Goal: Navigation & Orientation: Find specific page/section

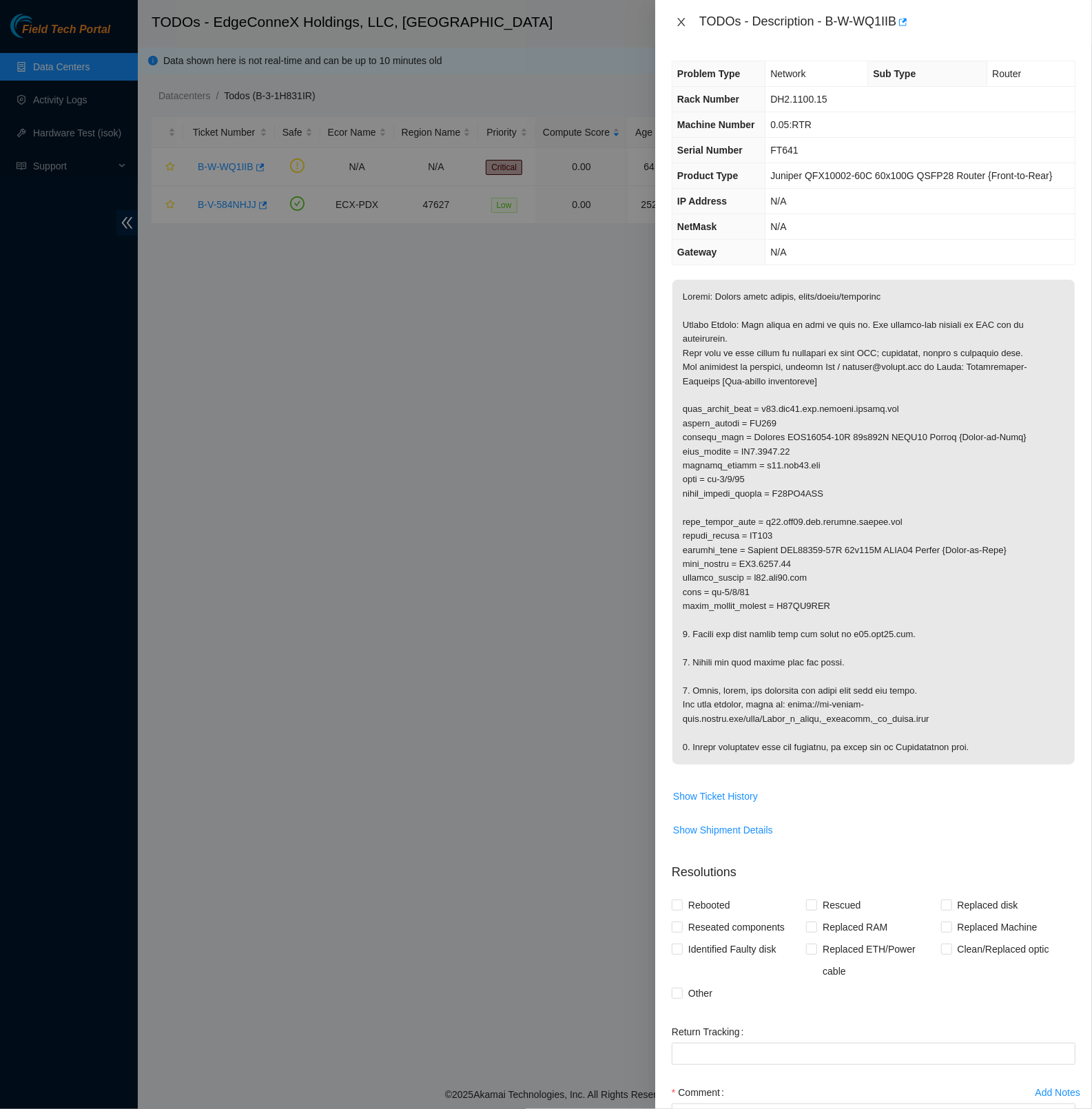
click at [682, 16] on icon "close" at bounding box center [682, 22] width 11 height 11
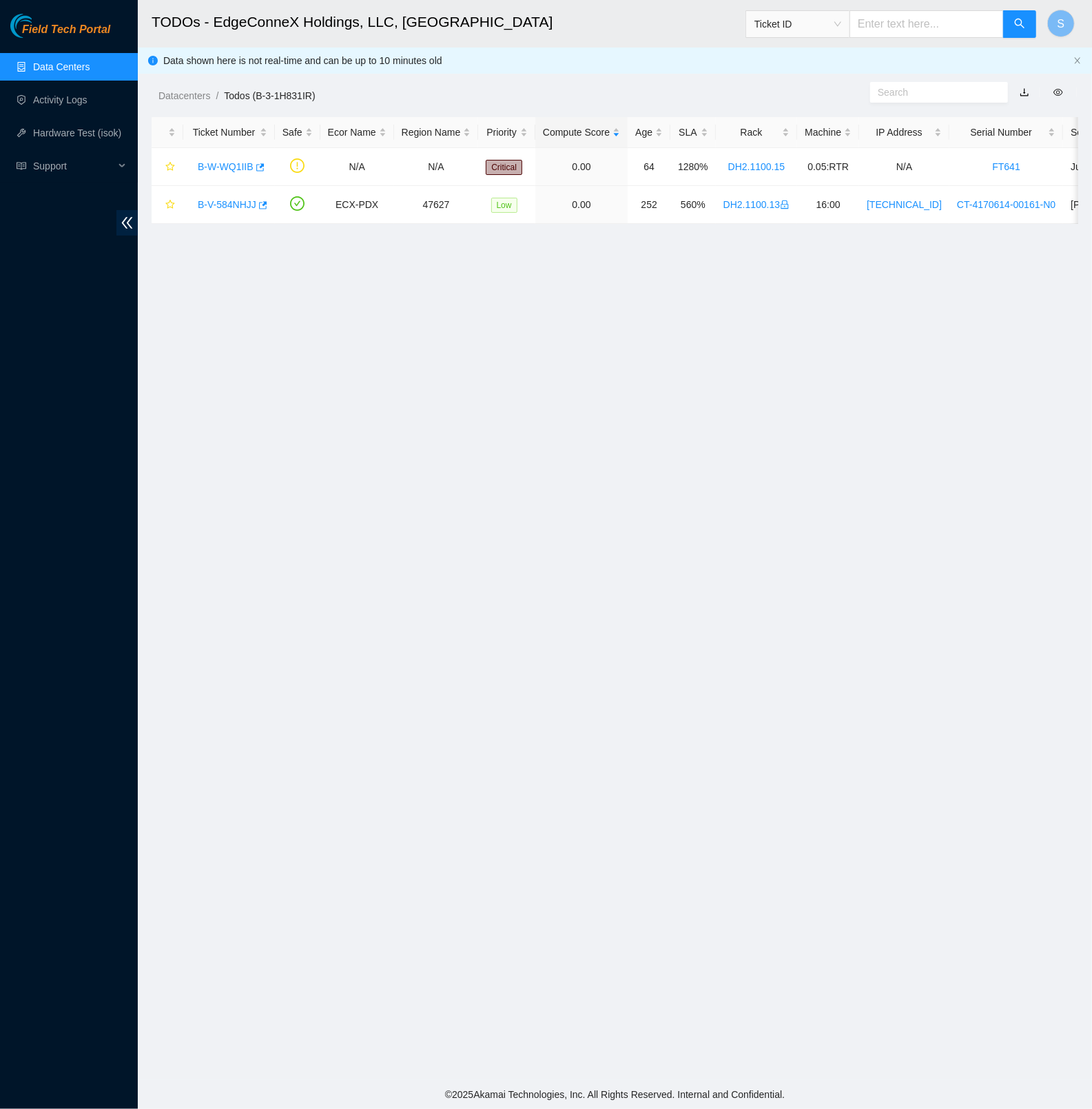
click at [99, 33] on span "Field Tech Portal" at bounding box center [66, 30] width 89 height 13
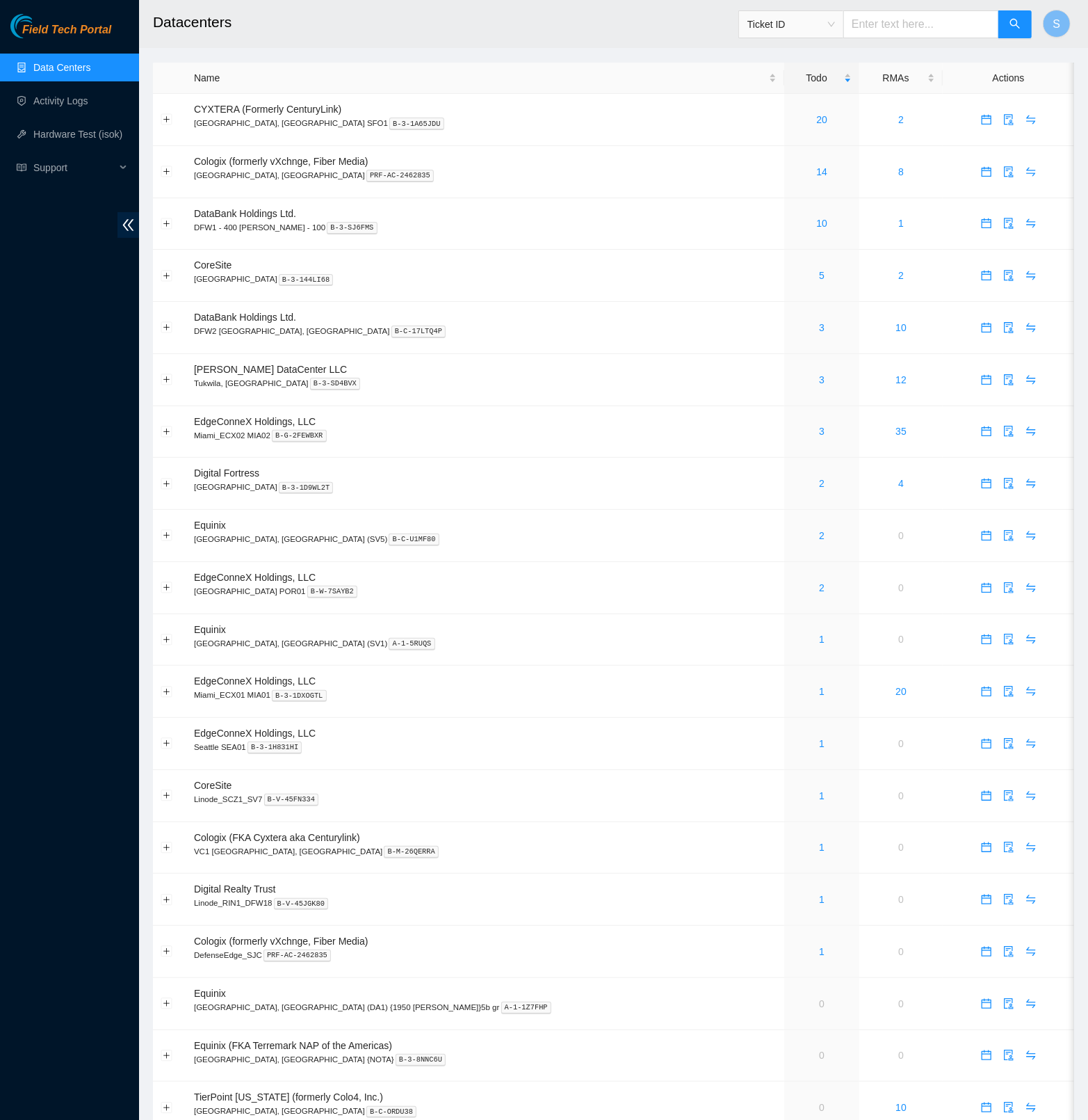
click at [504, 33] on h2 "Datacenters" at bounding box center [523, 22] width 742 height 44
click at [819, 482] on link "2" at bounding box center [822, 483] width 6 height 11
click at [819, 487] on link "2" at bounding box center [822, 483] width 6 height 11
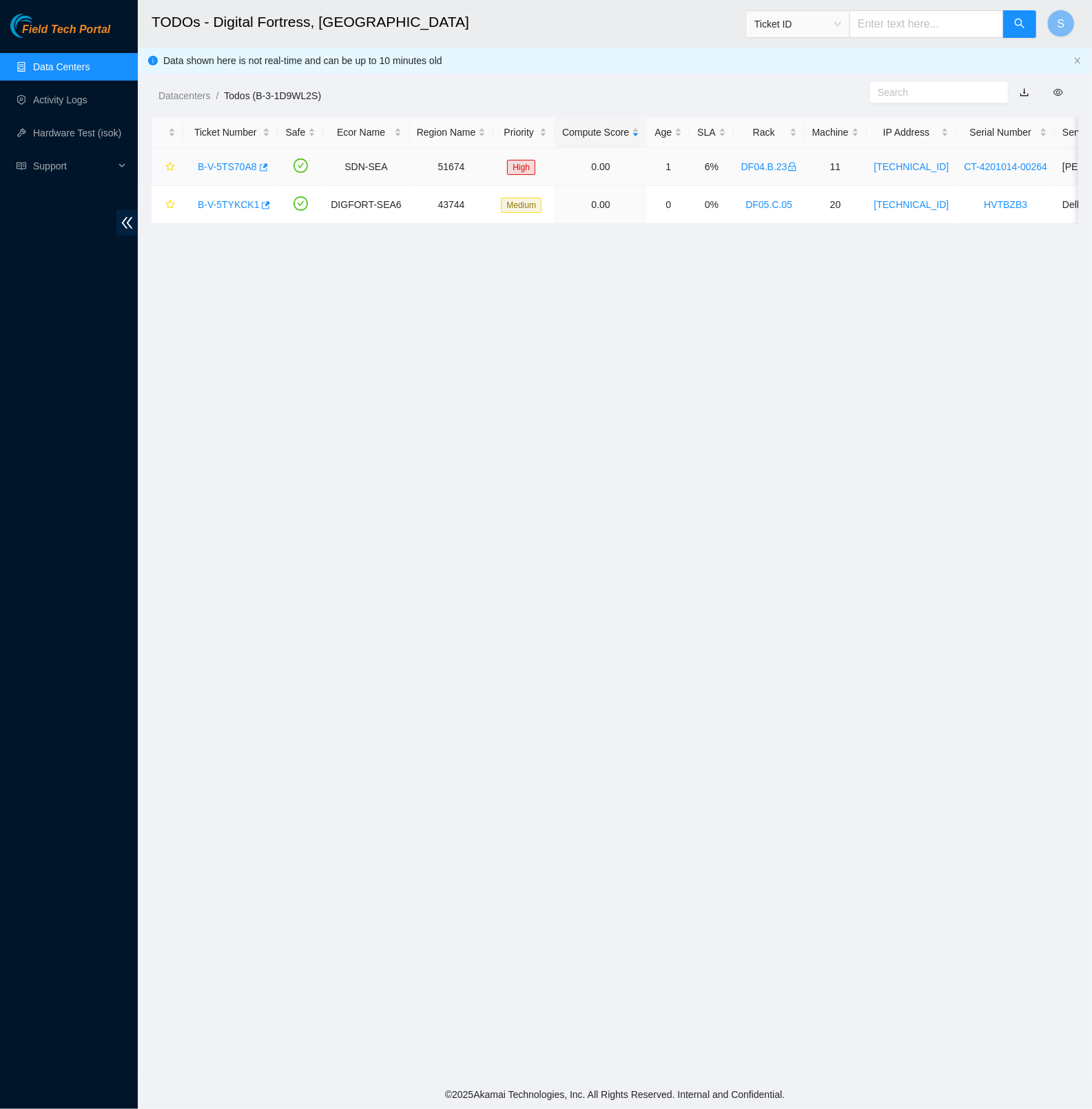
click at [247, 166] on link "B-V-5TS70A8" at bounding box center [227, 167] width 60 height 11
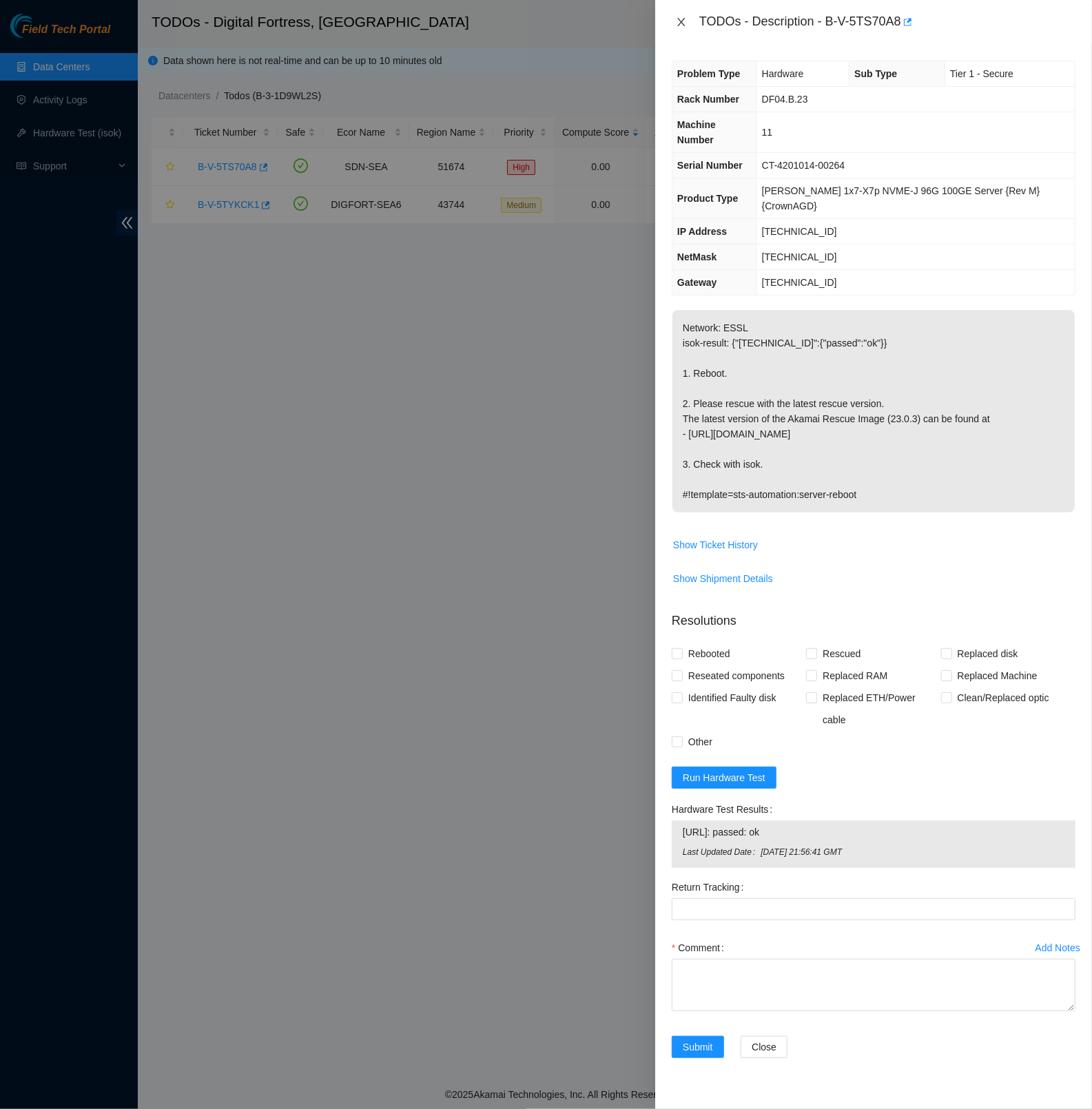
click at [682, 22] on icon "close" at bounding box center [682, 22] width 11 height 11
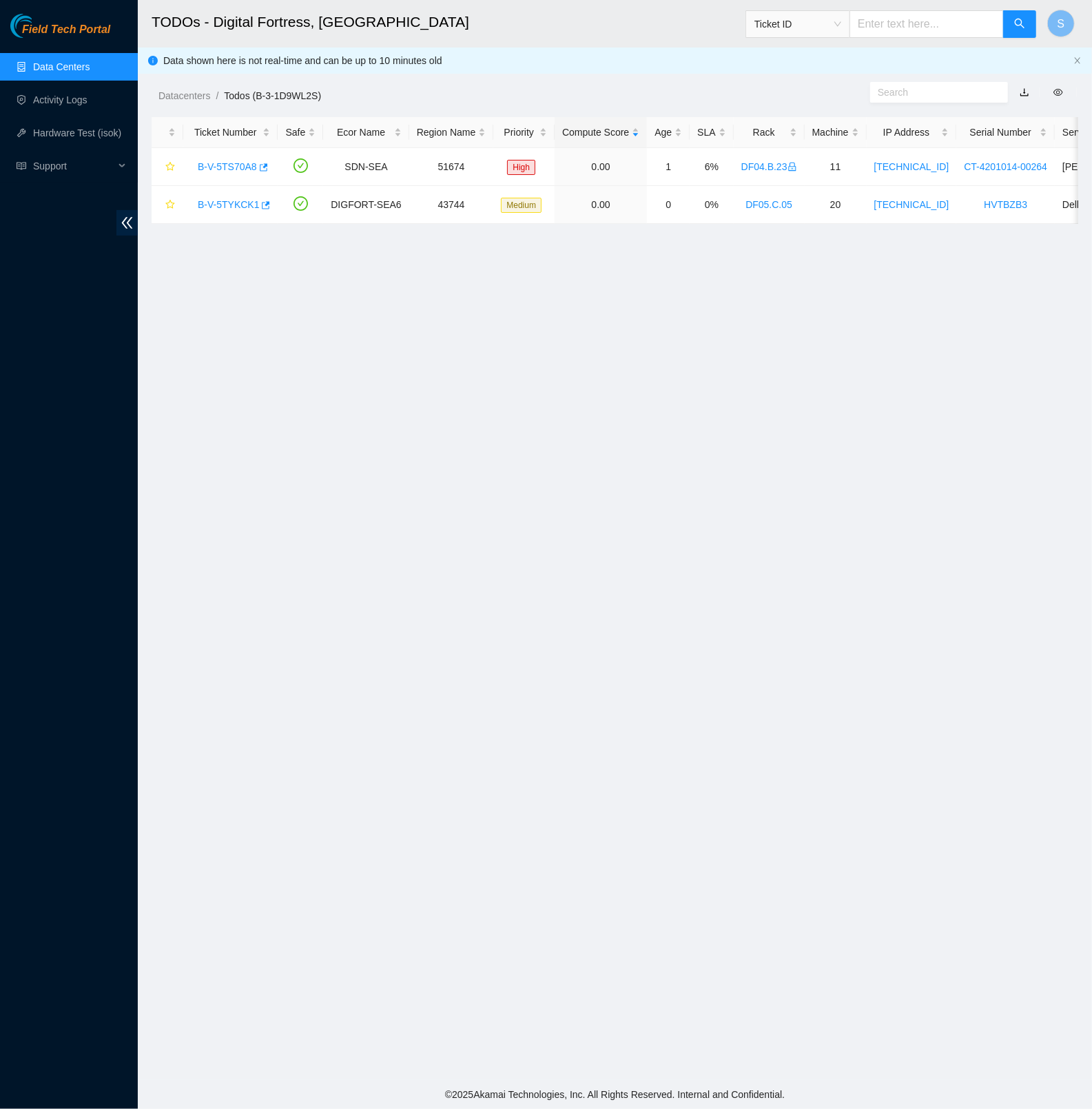
click at [712, 406] on main "TODOs - Digital Fortress, Seattle Ticket ID S Data shown here is not real-time …" at bounding box center [615, 540] width 954 height 1080
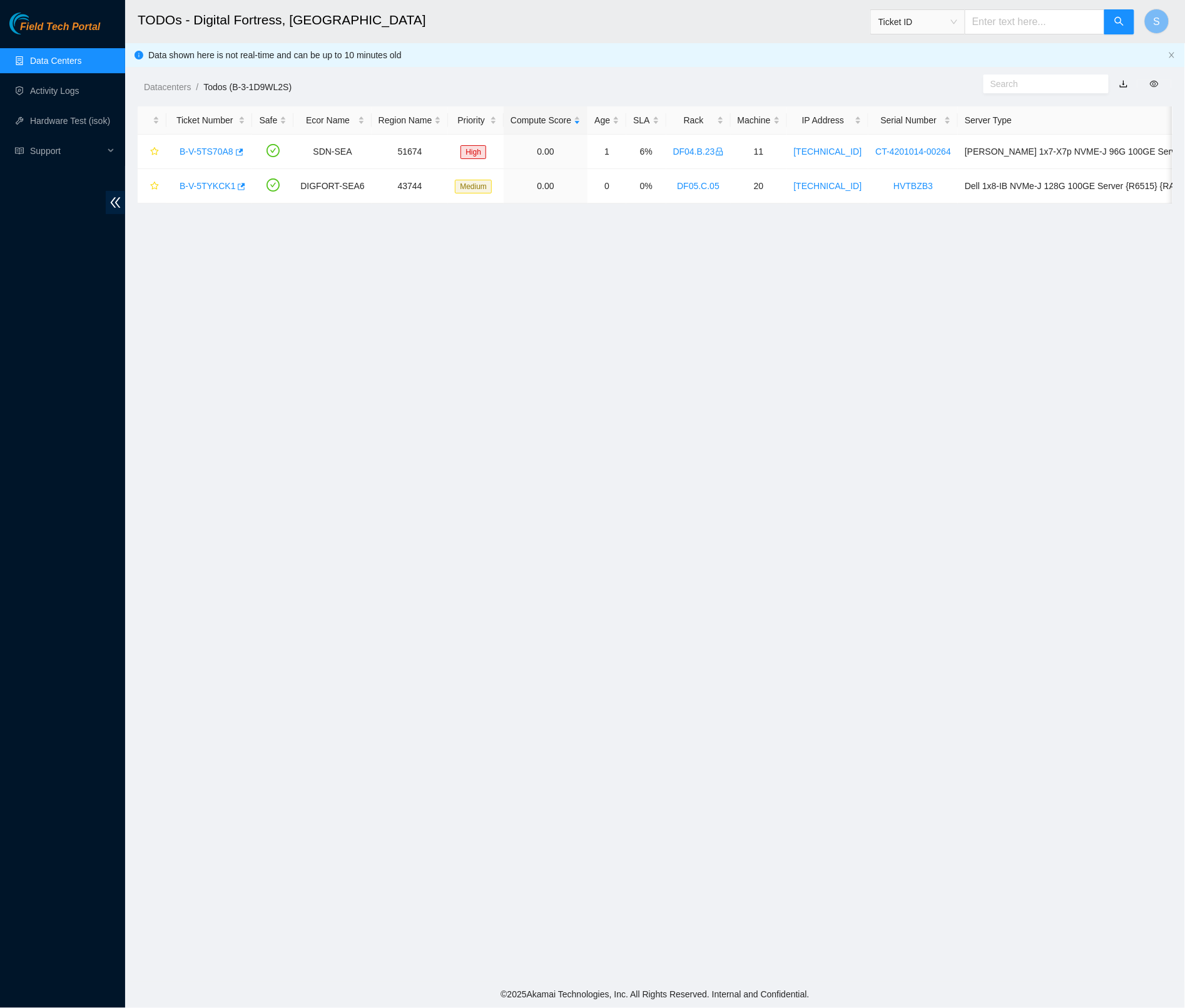
click at [85, 28] on span "Field Tech Portal" at bounding box center [60, 27] width 80 height 12
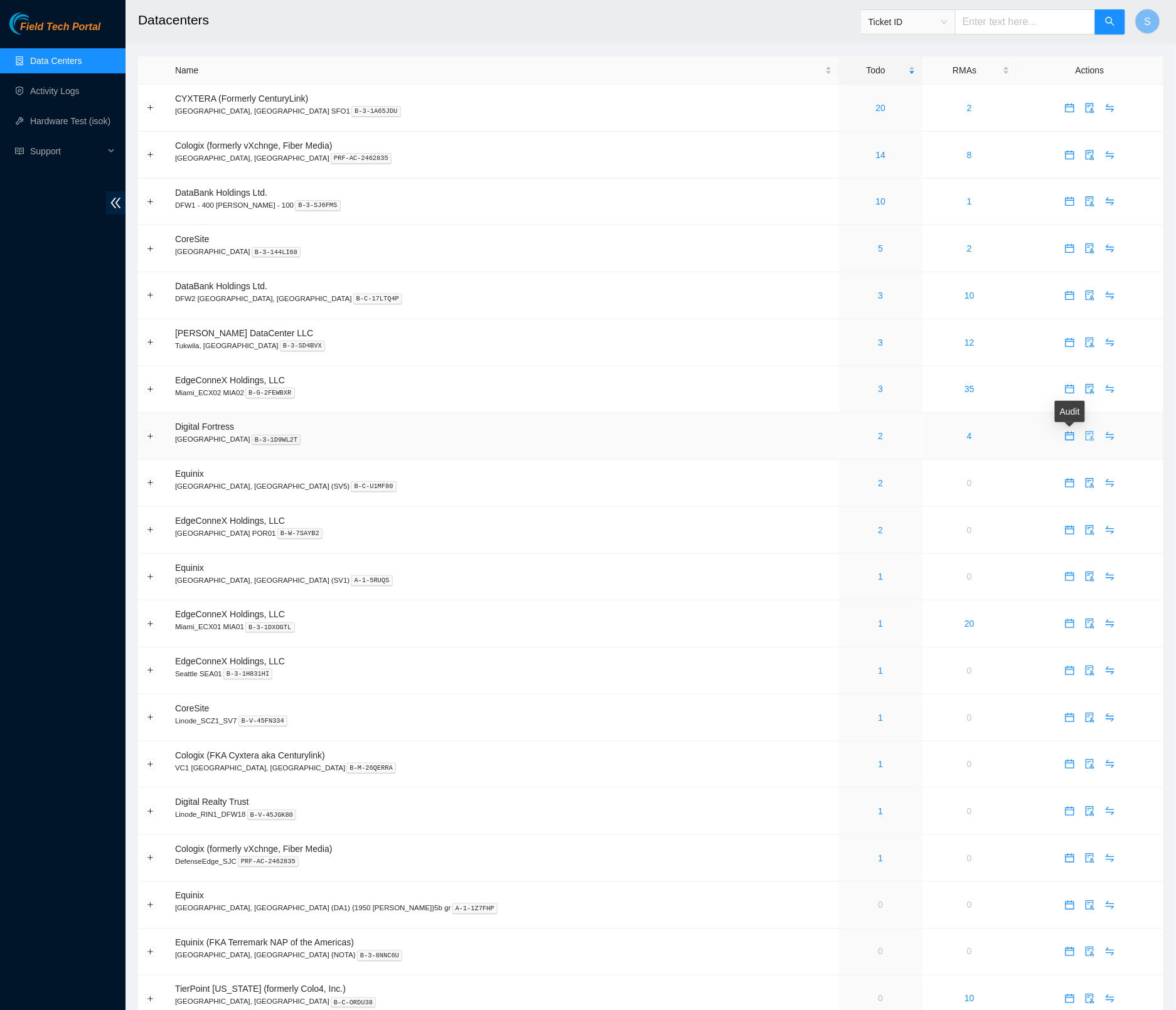
click at [1085, 437] on icon "audit" at bounding box center [1090, 436] width 10 height 10
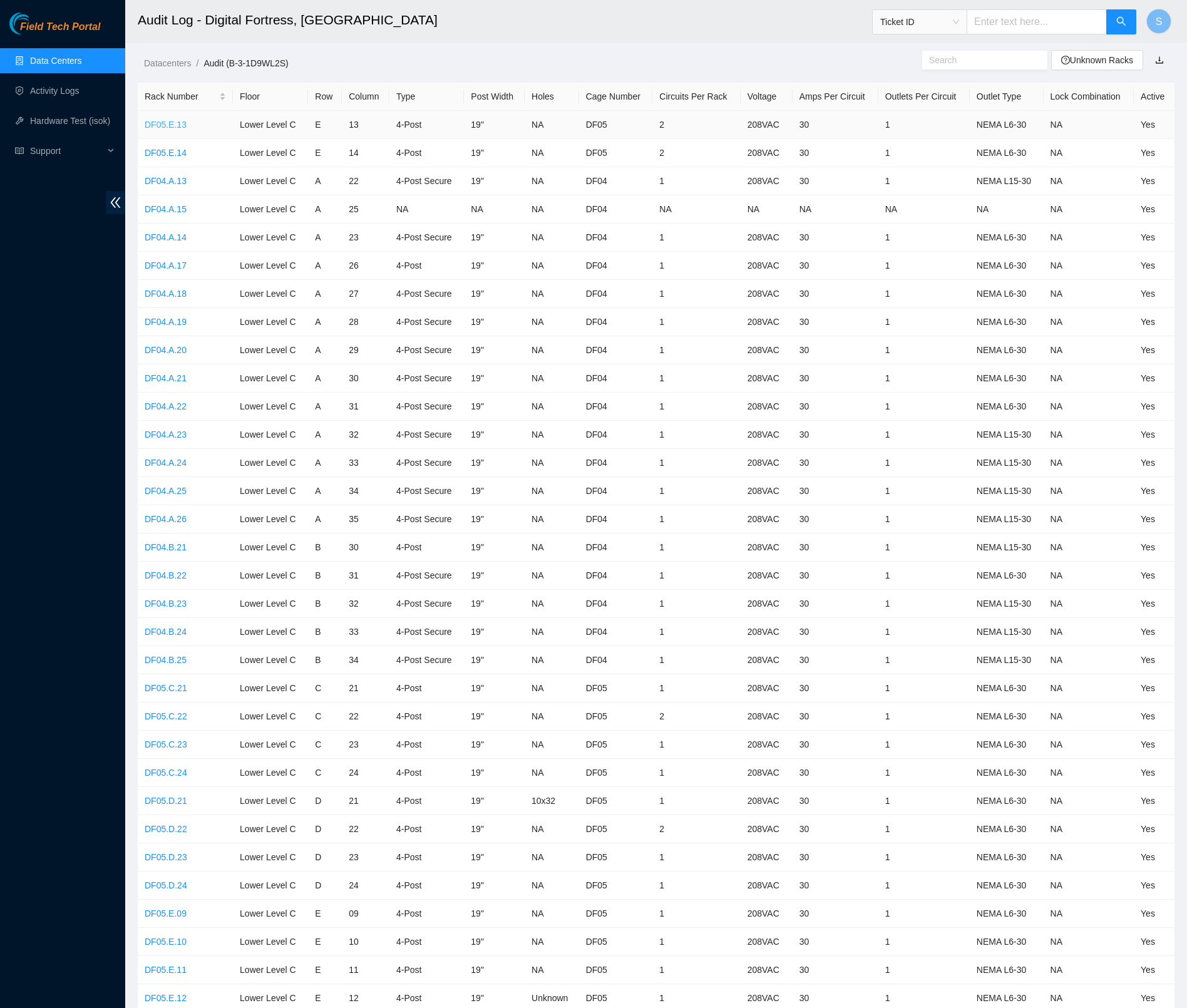
click at [169, 122] on link "DF05.E.13" at bounding box center [165, 125] width 42 height 10
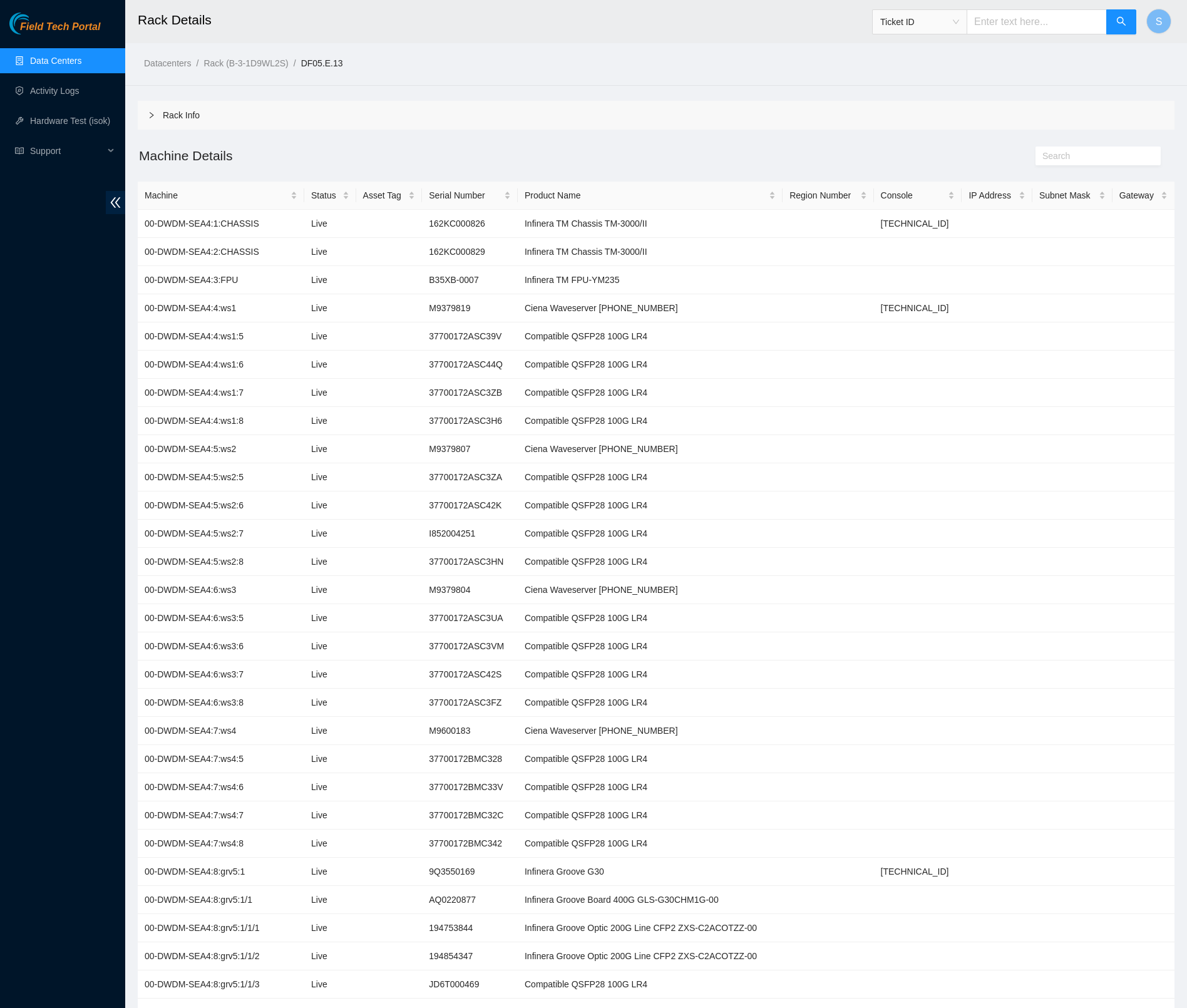
click at [85, 19] on div "Field Tech Portal" at bounding box center [63, 23] width 125 height 22
click at [81, 28] on span "Field Tech Portal" at bounding box center [60, 27] width 80 height 12
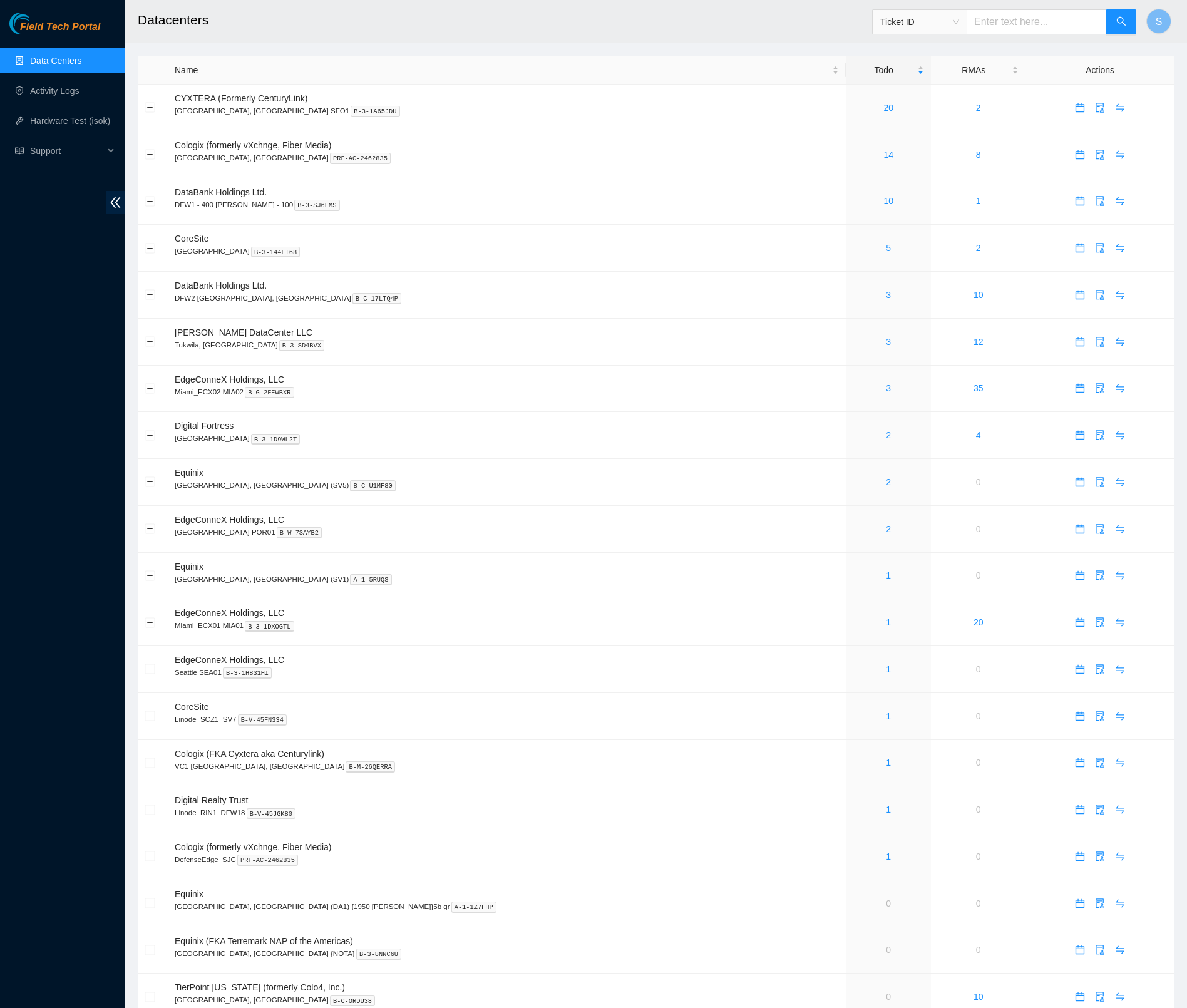
click at [518, 33] on h2 "Datacenters" at bounding box center [544, 20] width 813 height 40
click at [372, 33] on h2 "Datacenters" at bounding box center [544, 20] width 813 height 40
